Goal: Information Seeking & Learning: Learn about a topic

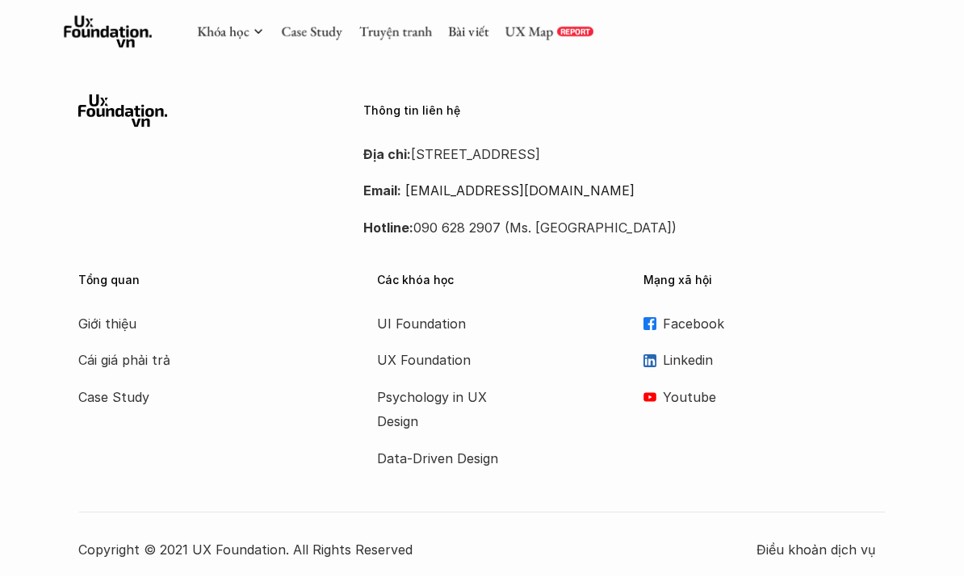
scroll to position [4477, 0]
click at [303, 23] on link "Case Study" at bounding box center [311, 32] width 61 height 18
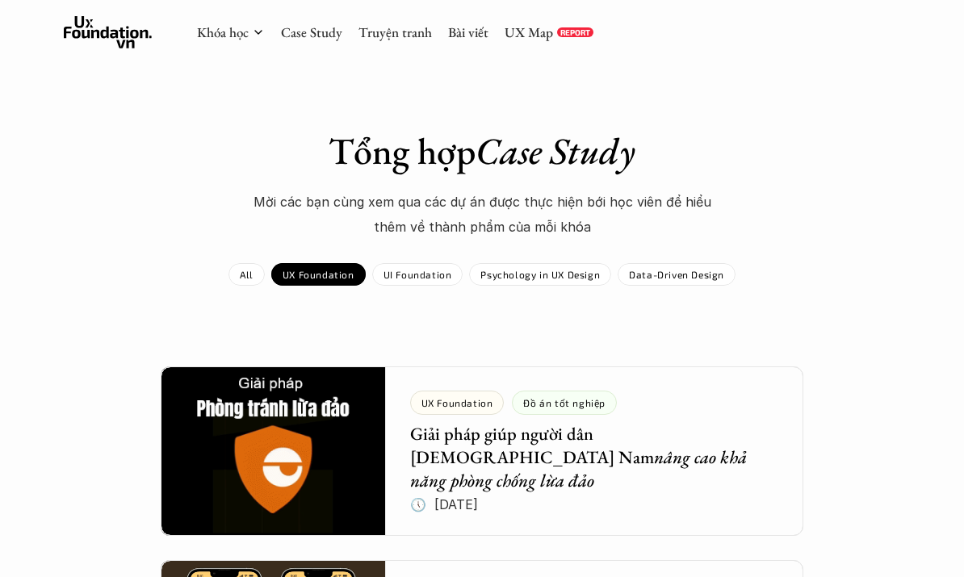
click at [320, 269] on p "UX Foundation" at bounding box center [318, 274] width 72 height 11
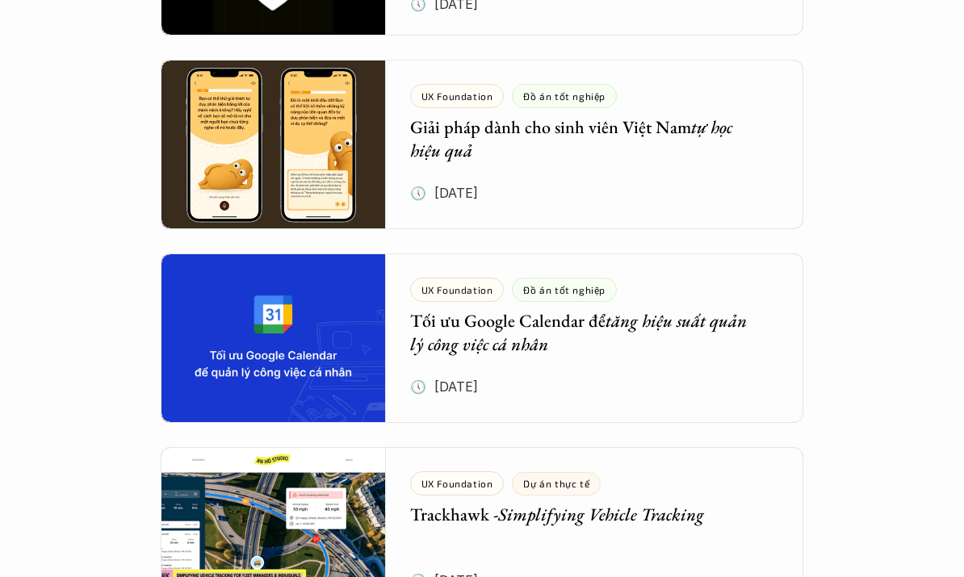
scroll to position [513, 0]
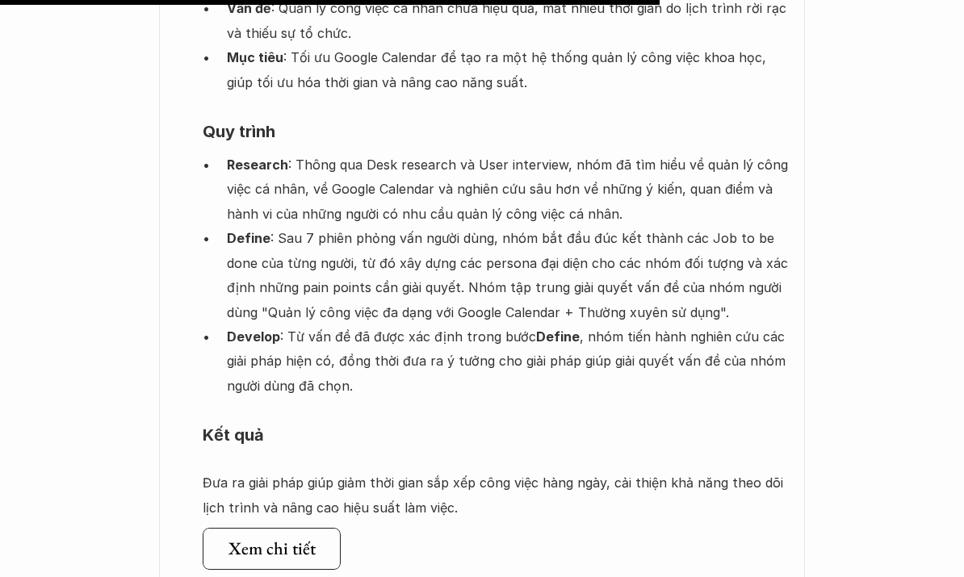
scroll to position [1524, 0]
click at [280, 538] on h5 "Xem chi tiết" at bounding box center [271, 548] width 87 height 21
